Goal: Find specific page/section: Find specific page/section

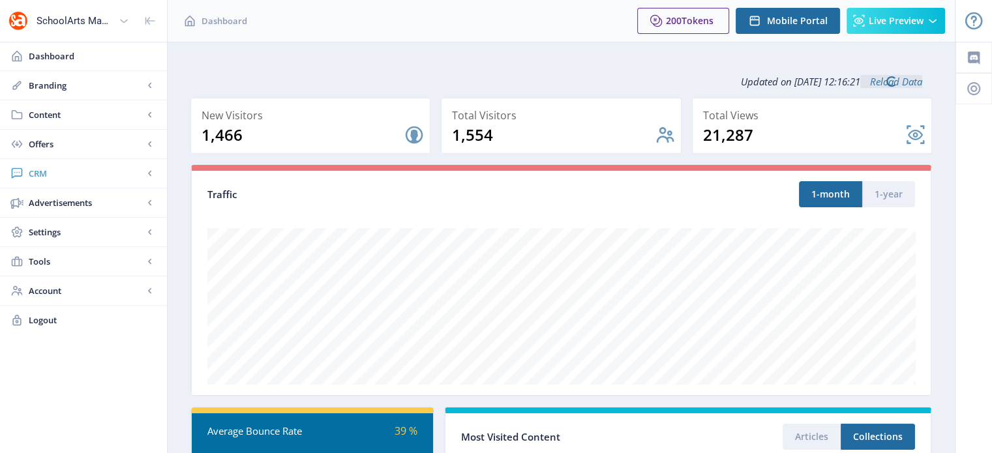
click at [99, 165] on link "CRM" at bounding box center [83, 173] width 167 height 29
click at [67, 213] on link "Readers" at bounding box center [83, 202] width 141 height 29
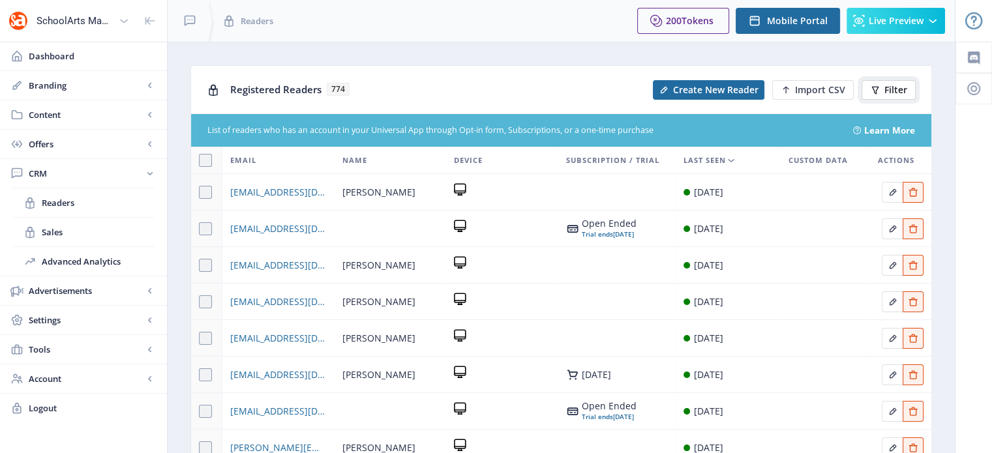
click at [910, 87] on button "Filter" at bounding box center [889, 90] width 54 height 20
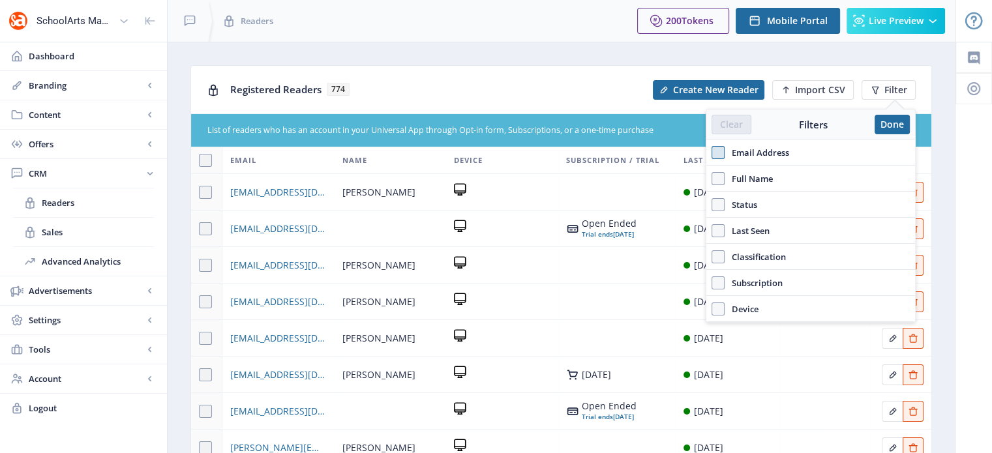
click at [713, 153] on span at bounding box center [718, 152] width 13 height 13
click at [712, 153] on input "Email Address" at bounding box center [712, 153] width 1 height 1
checkbox input "true"
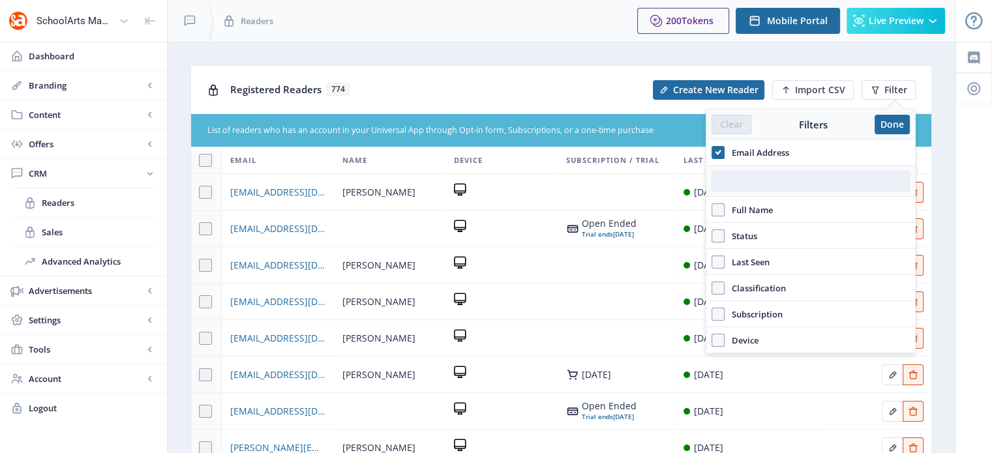
click at [737, 177] on input "text" at bounding box center [811, 181] width 198 height 21
paste input "[EMAIL_ADDRESS][DOMAIN_NAME]"
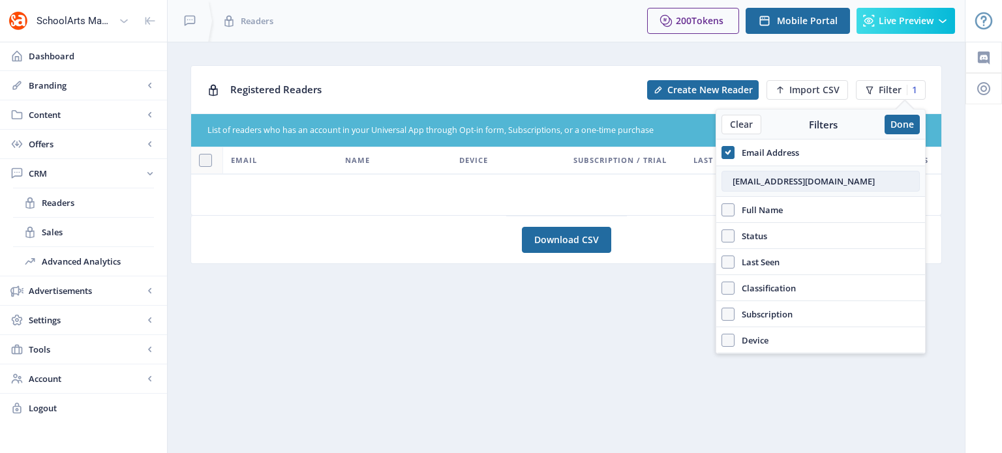
type input "[EMAIL_ADDRESS][DOMAIN_NAME]"
click at [903, 123] on button "Done" at bounding box center [901, 125] width 35 height 20
